Goal: Information Seeking & Learning: Learn about a topic

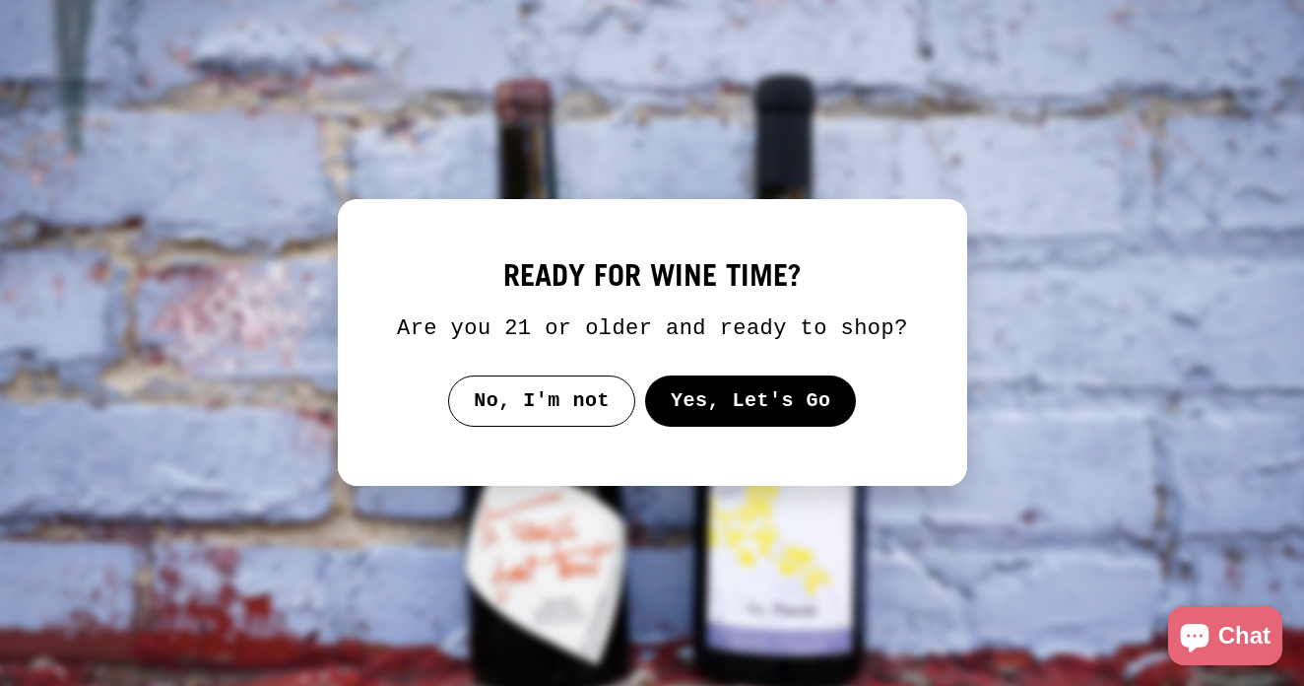
click at [715, 416] on button "Yes, Let's Go" at bounding box center [750, 400] width 212 height 51
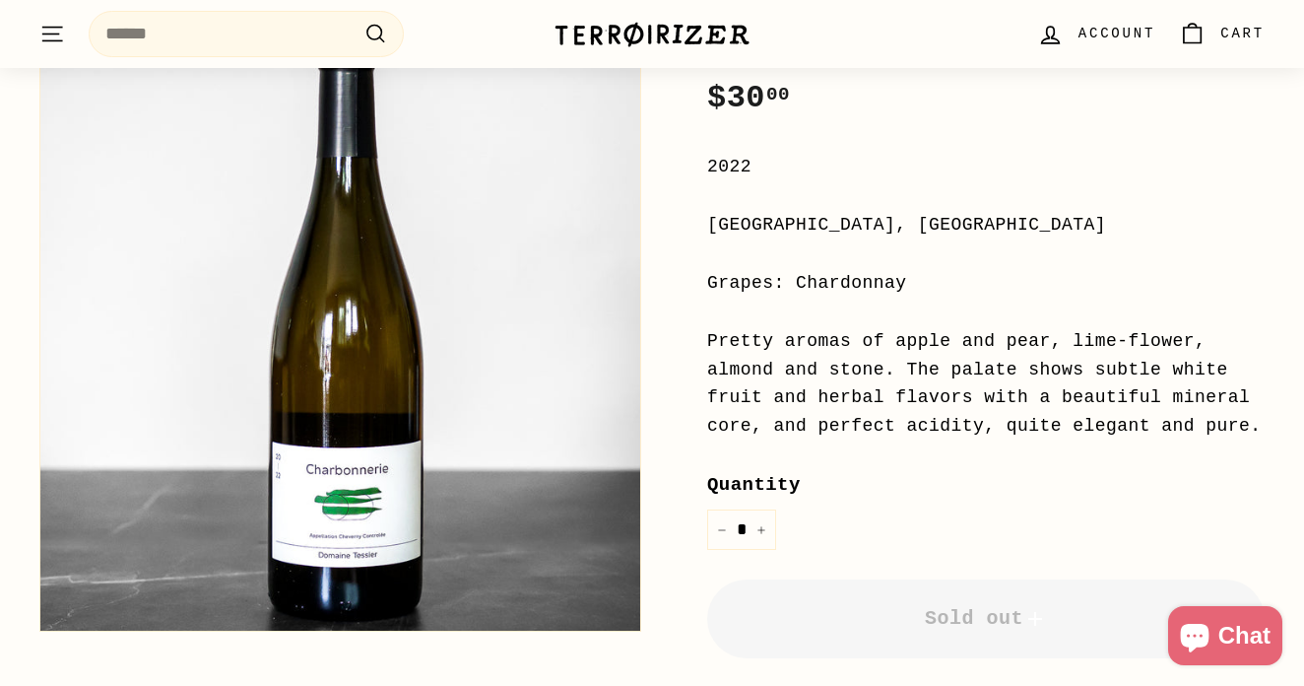
scroll to position [409, 0]
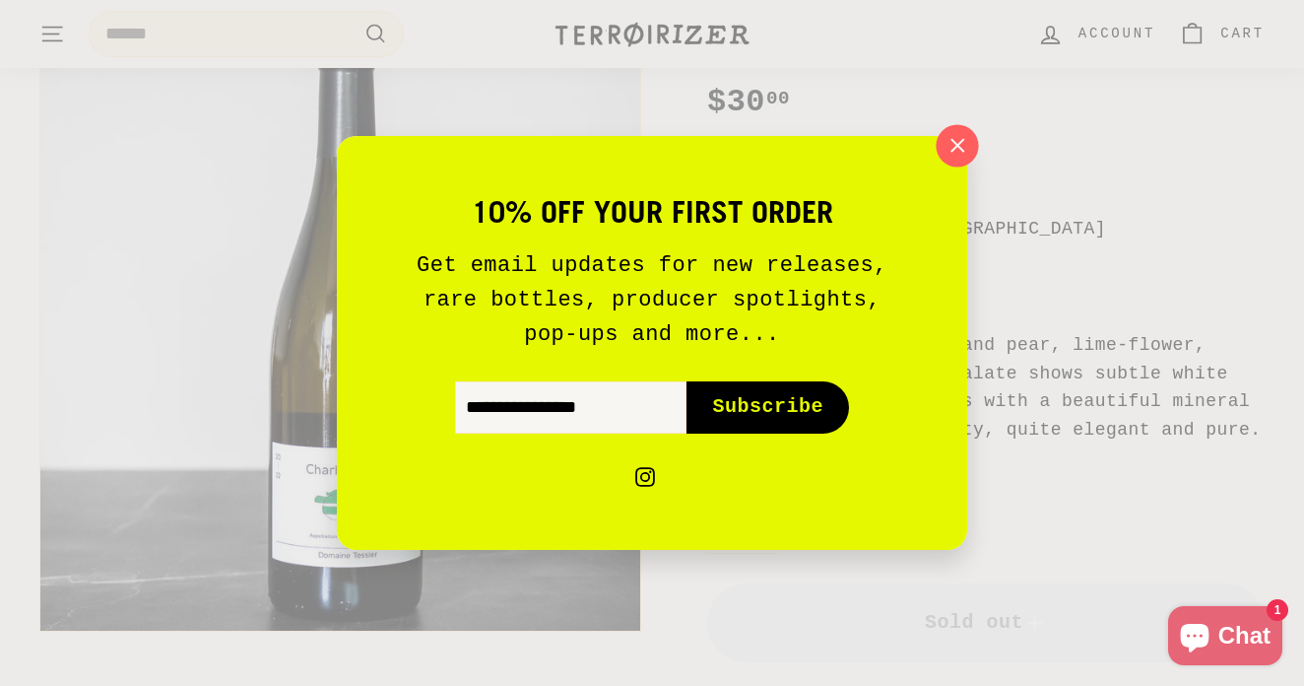
click at [965, 150] on icon "button" at bounding box center [958, 146] width 30 height 30
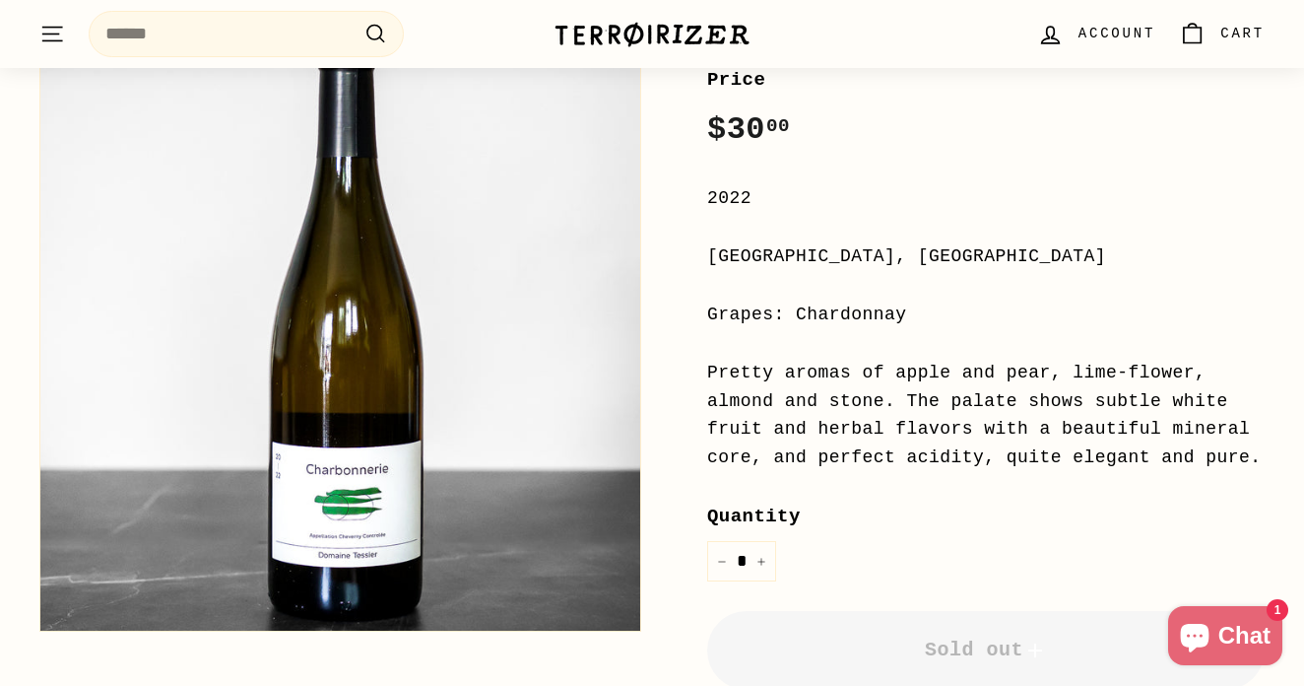
scroll to position [380, 0]
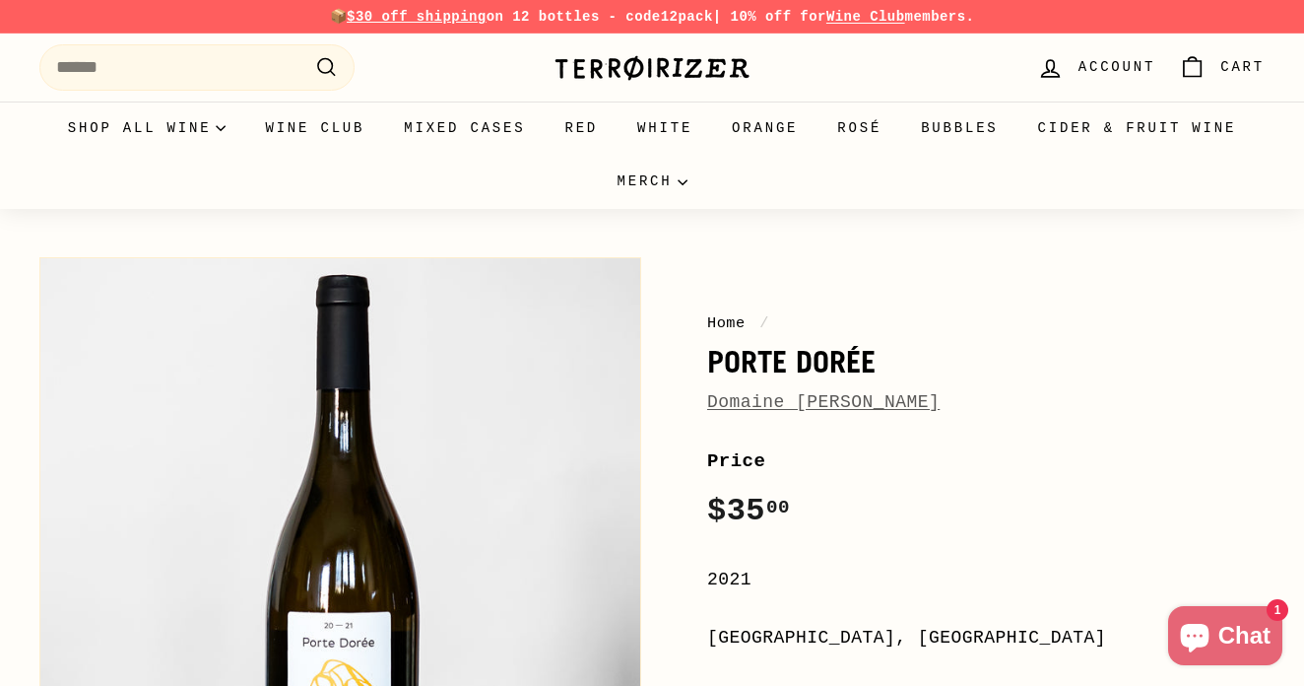
click at [775, 403] on link "Domaine [PERSON_NAME]" at bounding box center [823, 402] width 232 height 20
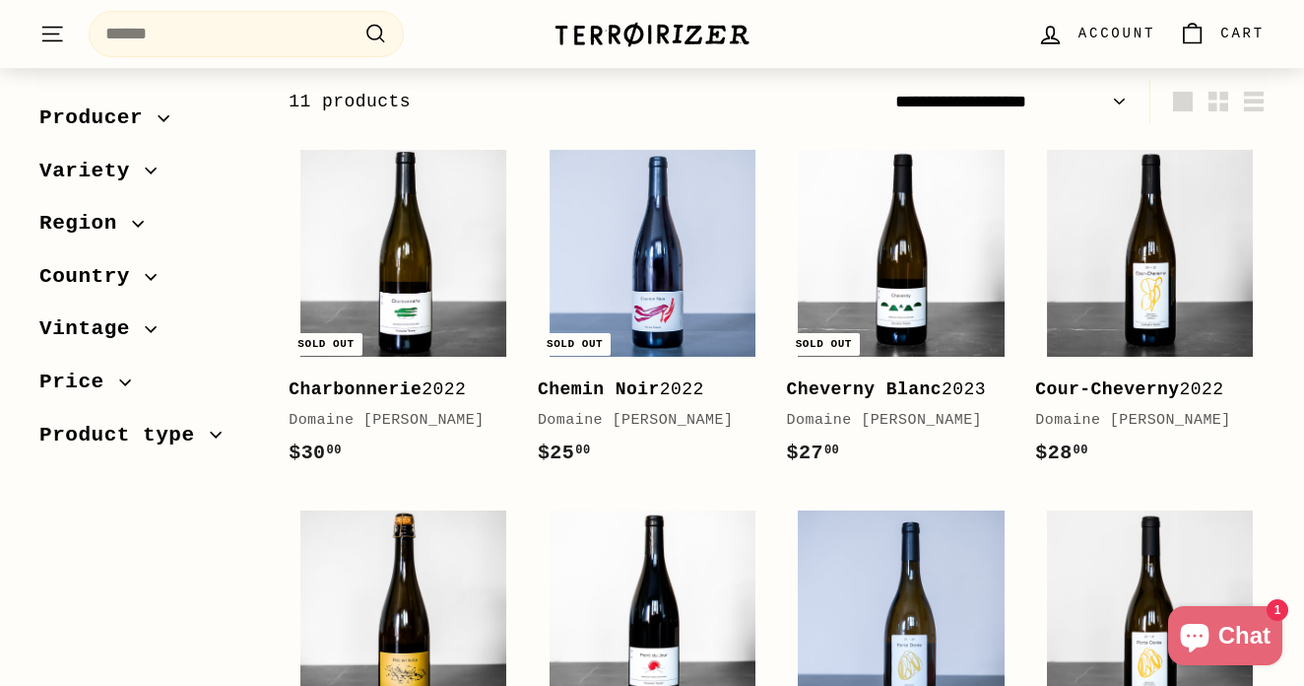
scroll to position [293, 0]
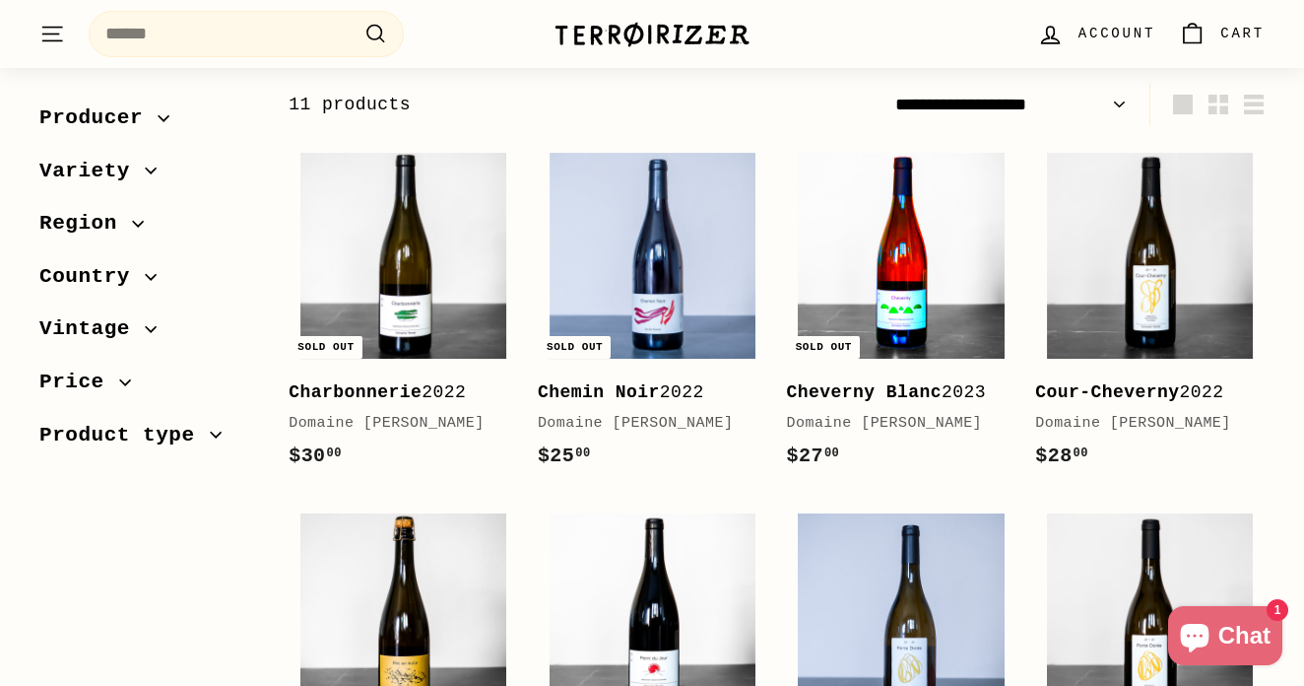
click at [927, 270] on img at bounding box center [901, 256] width 206 height 206
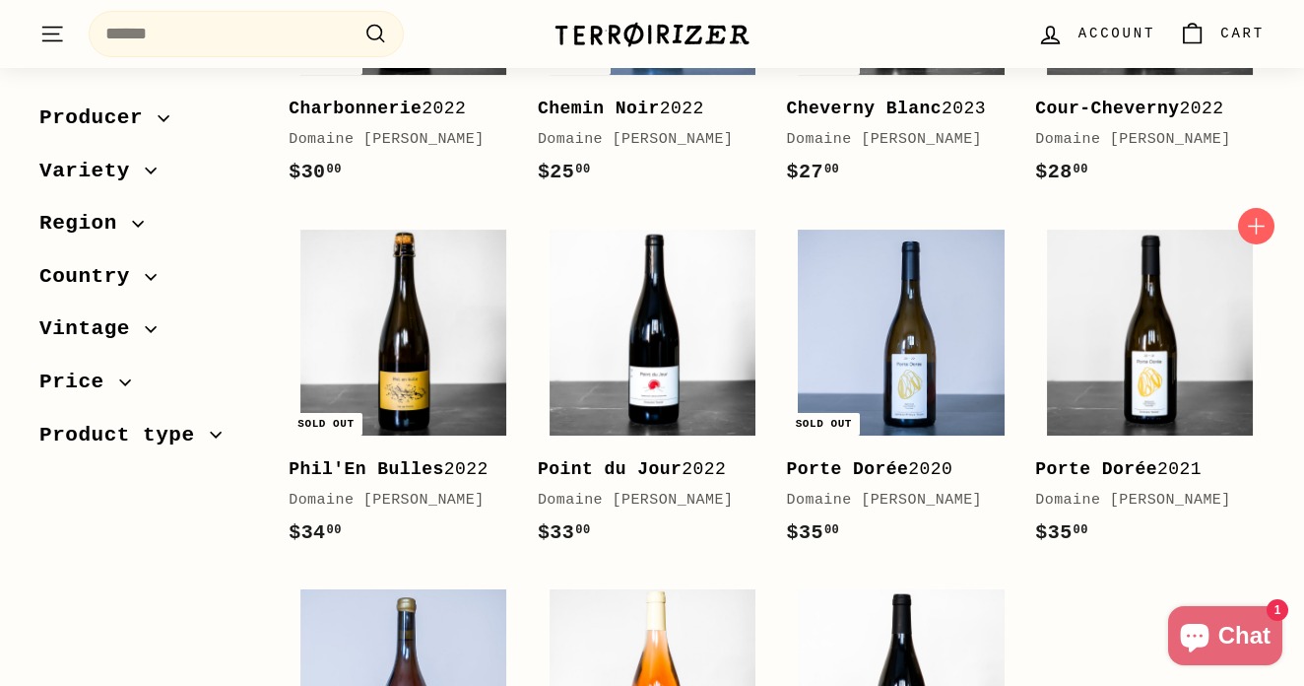
scroll to position [579, 0]
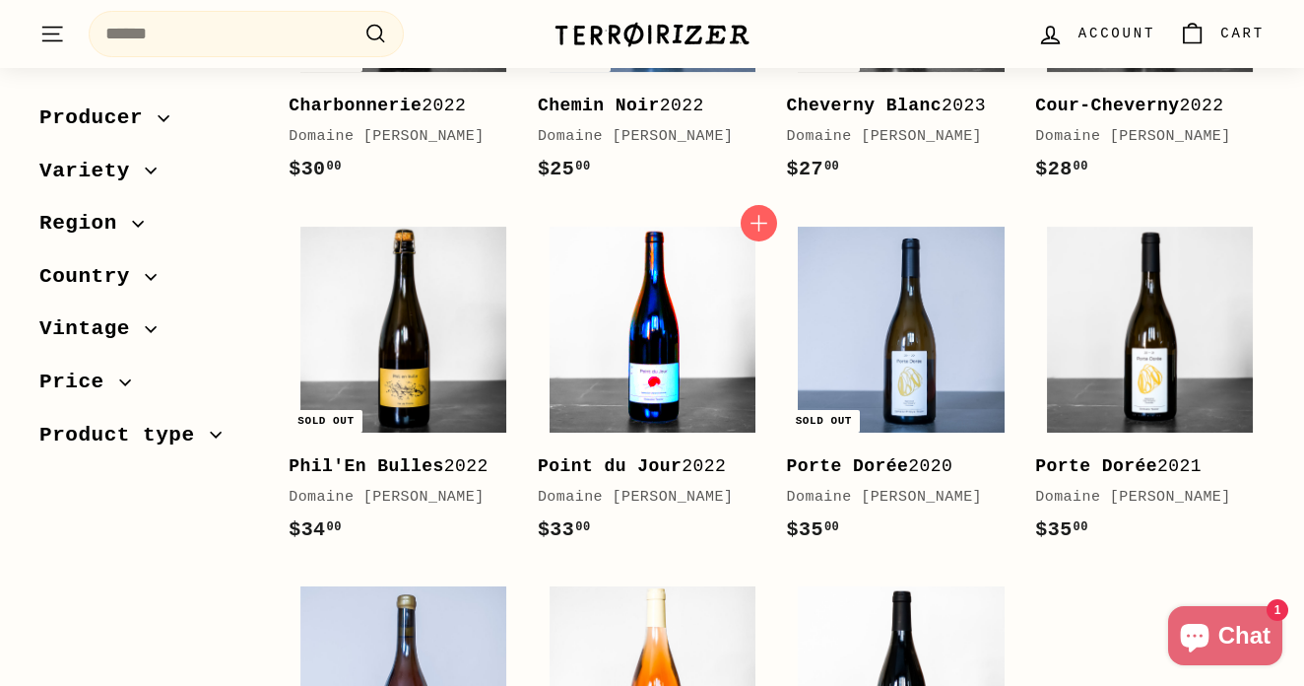
click at [691, 420] on img at bounding box center [653, 330] width 206 height 206
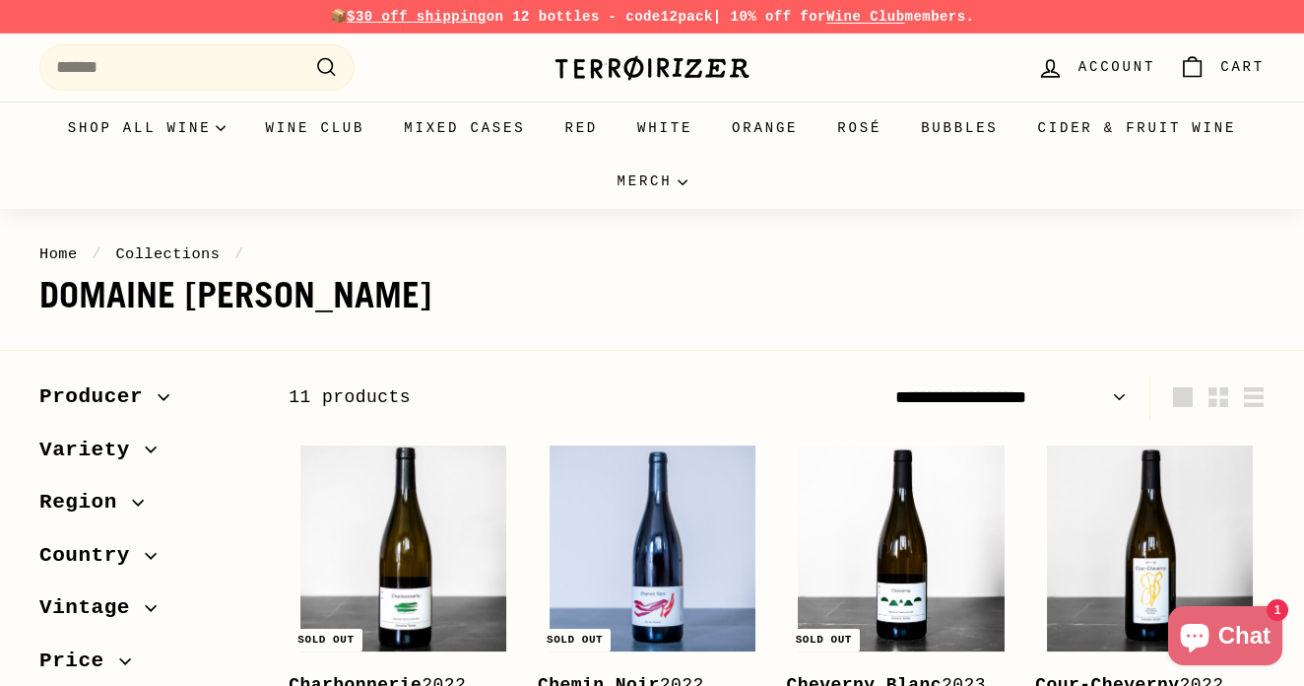
scroll to position [0, 0]
click at [823, 301] on h1 "Domaine [PERSON_NAME]" at bounding box center [651, 295] width 1225 height 39
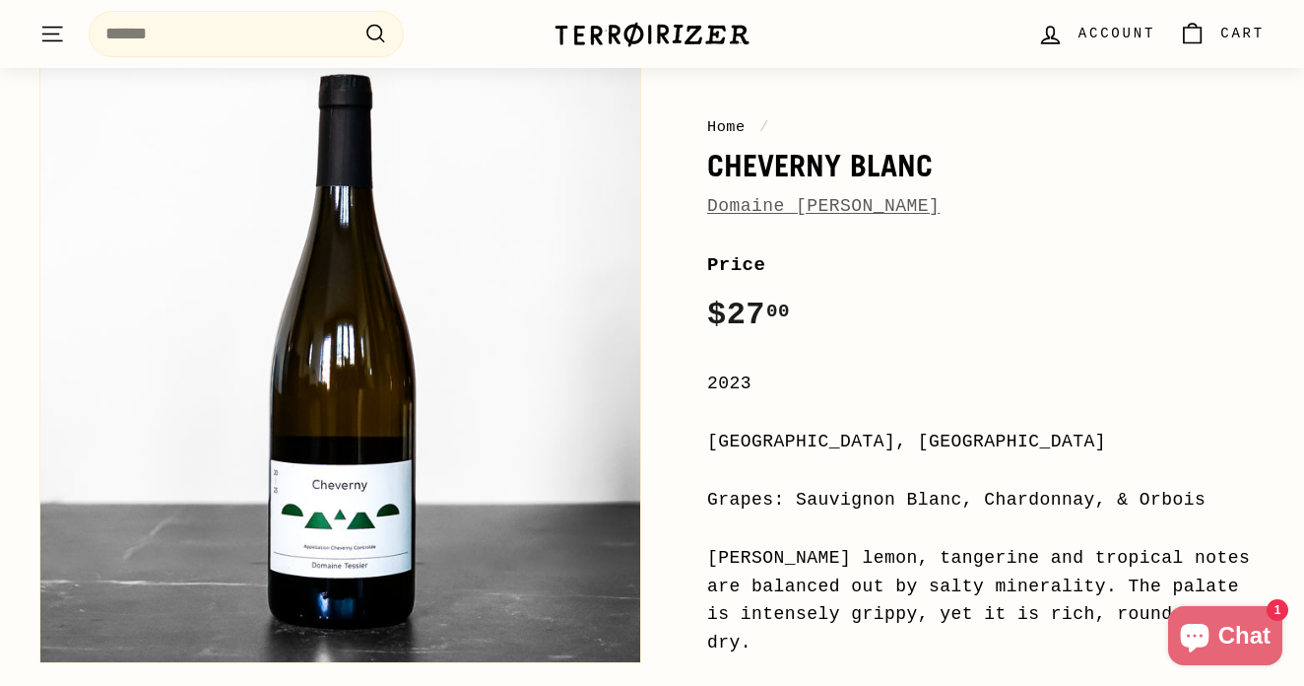
scroll to position [122, 0]
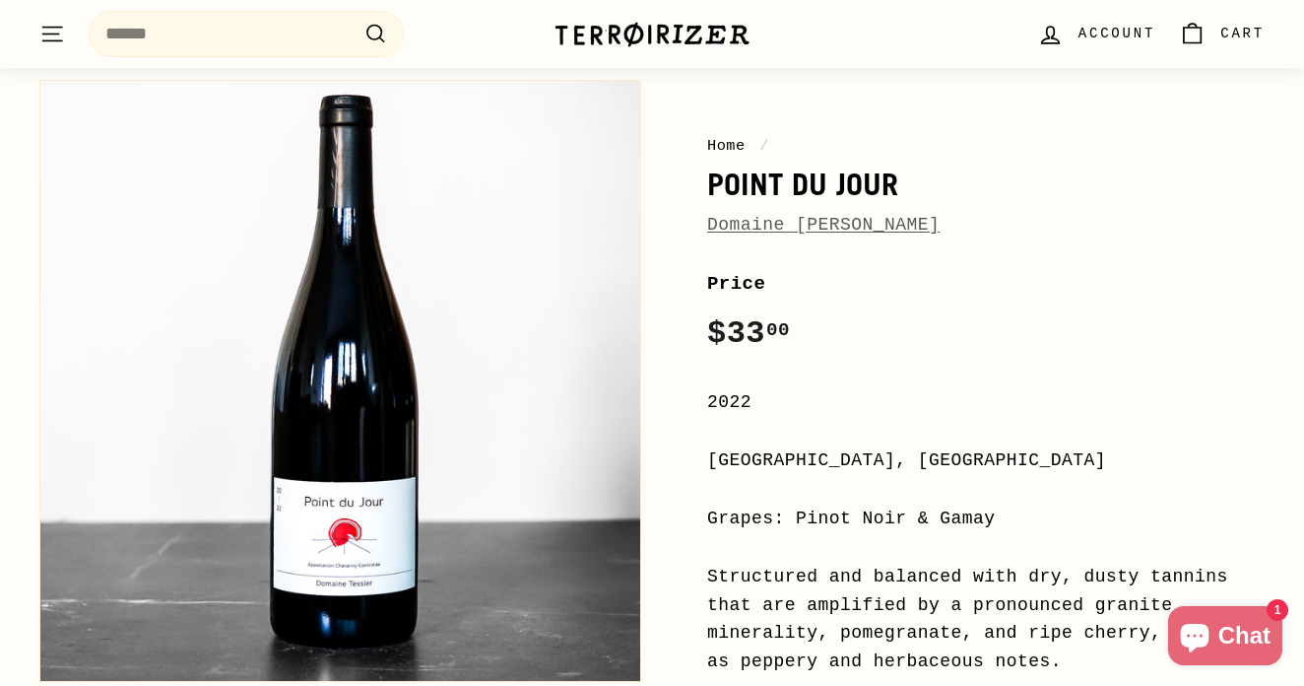
scroll to position [172, 0]
